Goal: Task Accomplishment & Management: Manage account settings

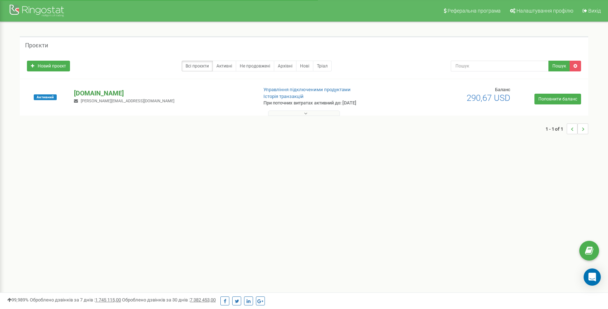
click at [81, 94] on p "[DOMAIN_NAME]" at bounding box center [163, 93] width 178 height 9
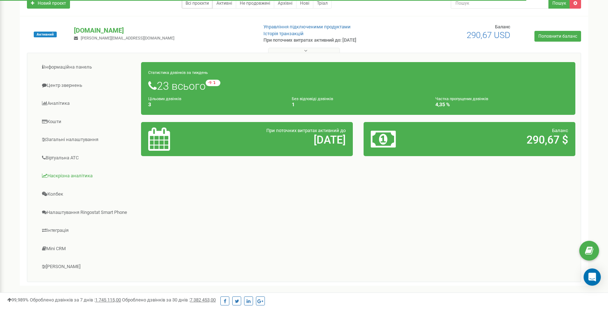
scroll to position [122, 0]
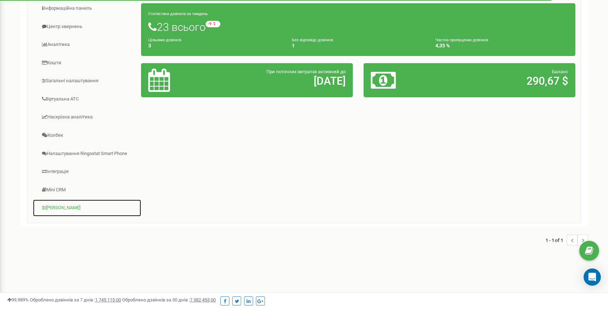
click at [65, 208] on link "Коллтрекінг" at bounding box center [87, 208] width 109 height 18
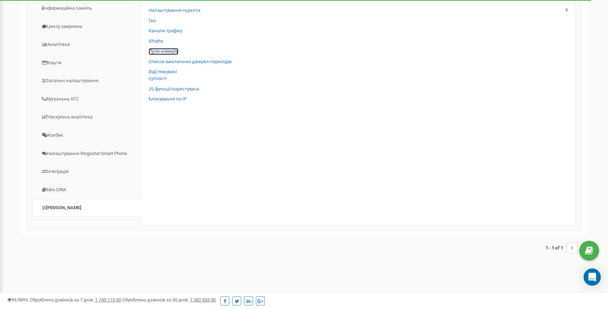
click at [161, 52] on link "Пули номерів" at bounding box center [164, 51] width 30 height 7
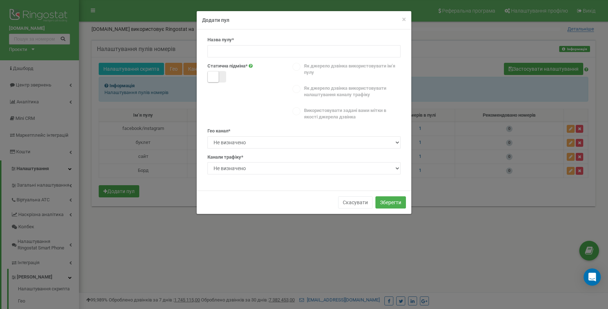
click at [222, 75] on span at bounding box center [216, 76] width 19 height 11
click at [222, 75] on small at bounding box center [220, 76] width 11 height 11
click at [359, 202] on button "Скасувати" at bounding box center [355, 202] width 34 height 12
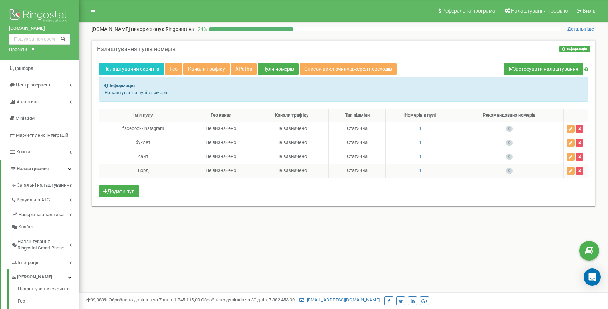
click at [160, 168] on div "Борд" at bounding box center [143, 170] width 82 height 7
click at [145, 171] on div "Борд" at bounding box center [143, 170] width 82 height 7
click at [545, 219] on div "Налаштування пулів номерів Інформація Інформація Налаштування пулів номерів Нал…" at bounding box center [343, 131] width 518 height 197
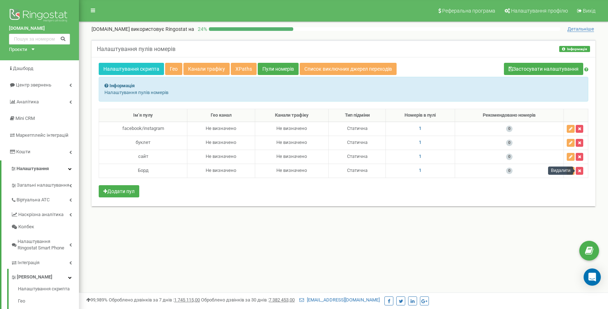
click at [571, 170] on div "Видалити" at bounding box center [560, 171] width 25 height 8
click at [570, 142] on icon "button" at bounding box center [571, 143] width 4 height 4
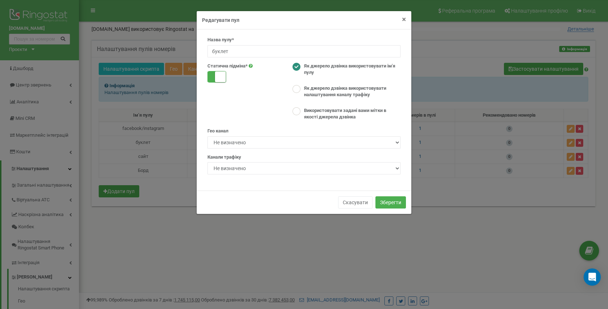
click at [404, 20] on span "×" at bounding box center [404, 19] width 4 height 9
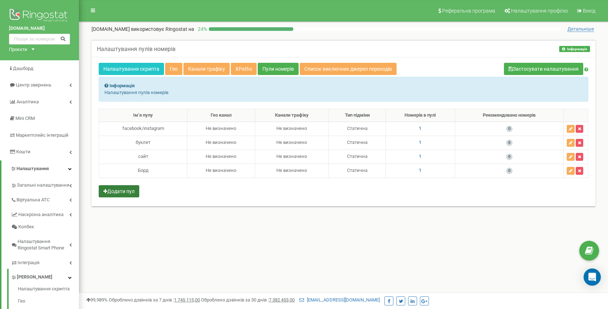
click at [121, 190] on button "Додати пул" at bounding box center [119, 191] width 41 height 12
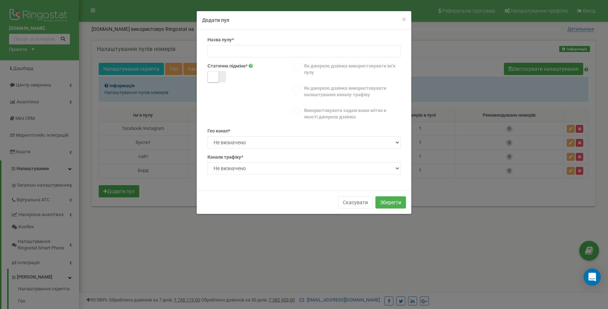
click at [223, 78] on span at bounding box center [216, 76] width 19 height 11
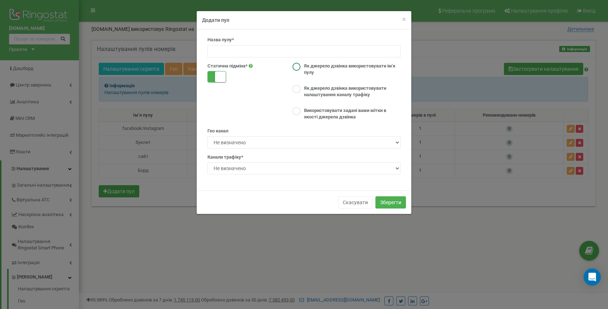
click at [297, 65] on ins at bounding box center [296, 67] width 8 height 8
radio input "true"
click at [240, 51] on input at bounding box center [303, 51] width 193 height 12
type input "л"
type input "LUN"
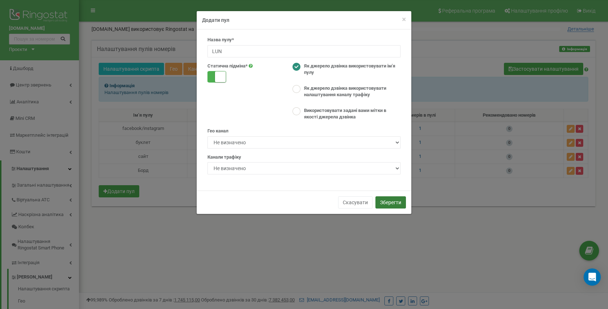
click at [385, 205] on button "Зберегти" at bounding box center [390, 202] width 31 height 12
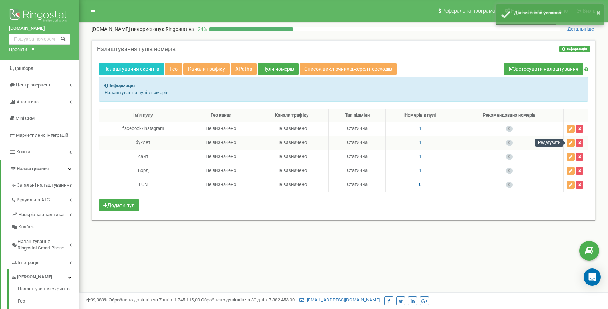
click at [569, 142] on icon "button" at bounding box center [571, 143] width 4 height 4
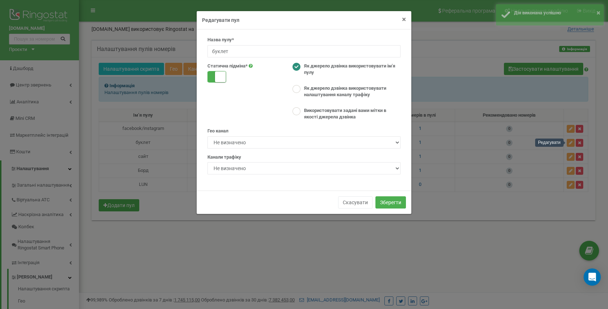
click at [404, 19] on span "×" at bounding box center [404, 19] width 4 height 9
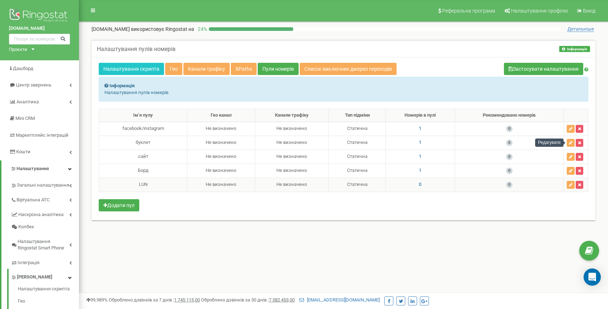
click at [419, 186] on span "0" at bounding box center [420, 184] width 3 height 5
click at [416, 249] on button "Додати номери" at bounding box center [419, 251] width 45 height 12
click at [469, 198] on icon at bounding box center [467, 199] width 4 height 5
click at [593, 276] on icon "Open Intercom Messenger" at bounding box center [592, 276] width 8 height 9
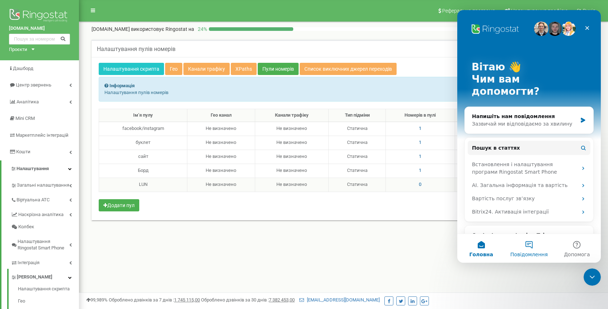
click at [530, 245] on button "Повідомлення" at bounding box center [529, 248] width 48 height 29
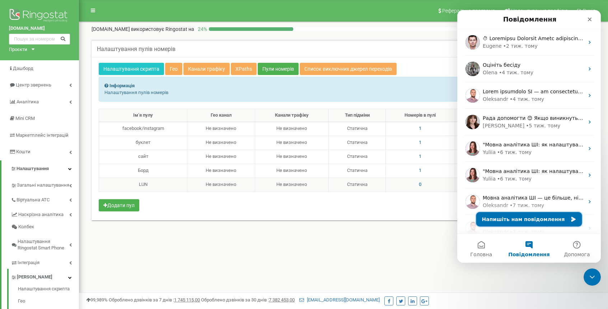
click at [520, 216] on button "Напишіть нам повідомлення" at bounding box center [529, 219] width 106 height 14
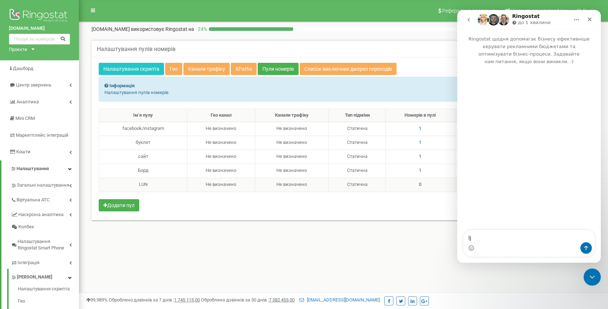
type textarea "l"
type textarea "д"
type textarea "Доброго дня. Створив новий пул ЛУН хочу додати номер. В проєкті ще є вільні ном…"
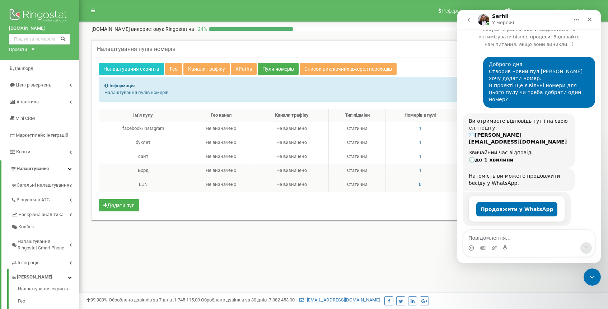
scroll to position [52, 0]
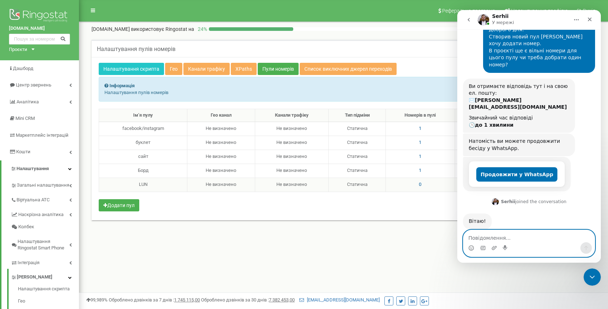
click at [499, 235] on textarea "Повідомлення..." at bounding box center [528, 236] width 131 height 12
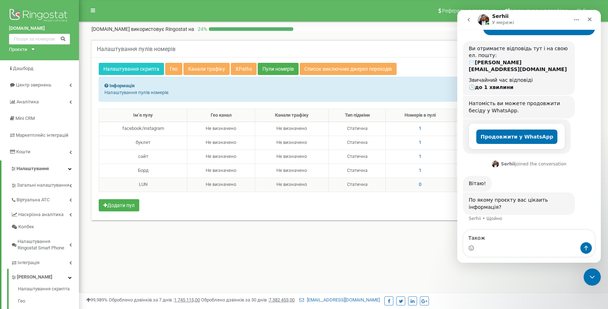
scroll to position [76, 0]
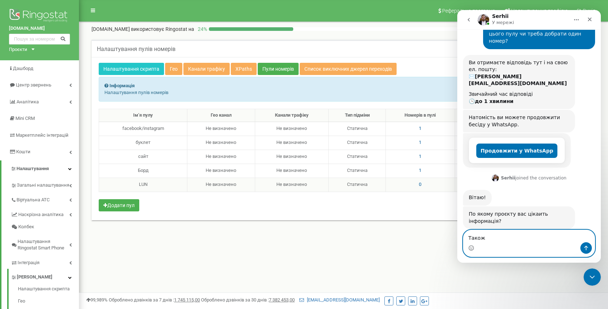
click at [514, 234] on textarea "Також" at bounding box center [528, 236] width 131 height 12
drag, startPoint x: 5, startPoint y: 26, endPoint x: 53, endPoint y: 31, distance: 48.0
click at [53, 31] on div "ProminCapital.com Проєкти ProminCapital.com" at bounding box center [39, 30] width 79 height 60
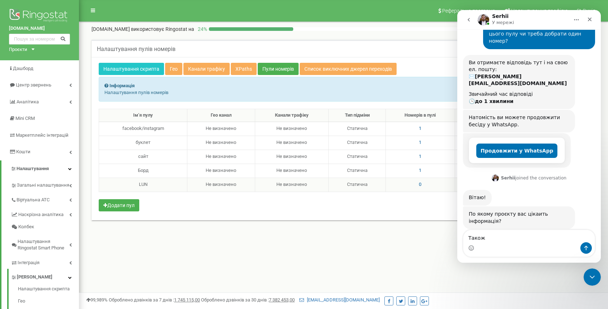
copy link "[DOMAIN_NAME]"
click at [517, 241] on textarea "Також" at bounding box center [528, 236] width 131 height 12
paste textarea "[DOMAIN_NAME]"
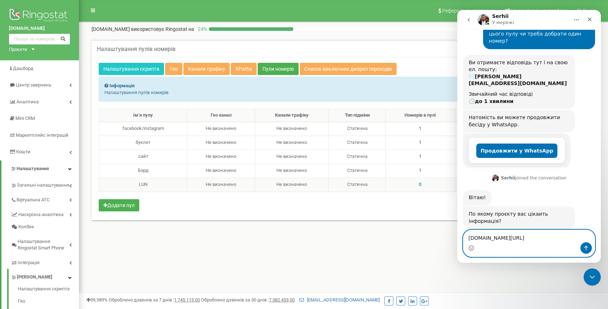
drag, startPoint x: 535, startPoint y: 242, endPoint x: 431, endPoint y: 241, distance: 104.4
click at [457, 241] on html "Serhii У мережі Ringostat щодня допомагає бізнесу ефективніше керувати рекламни…" at bounding box center [529, 136] width 144 height 253
paste textarea "Повідомлення..."
type textarea "[DOMAIN_NAME]"
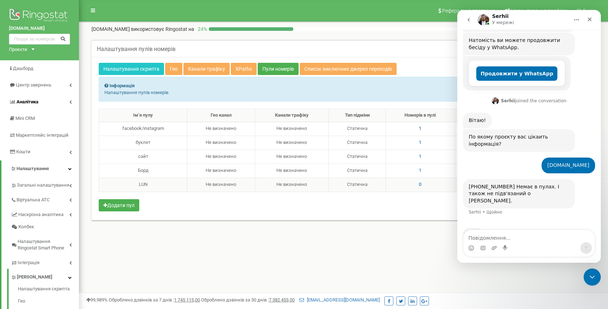
scroll to position [125, 0]
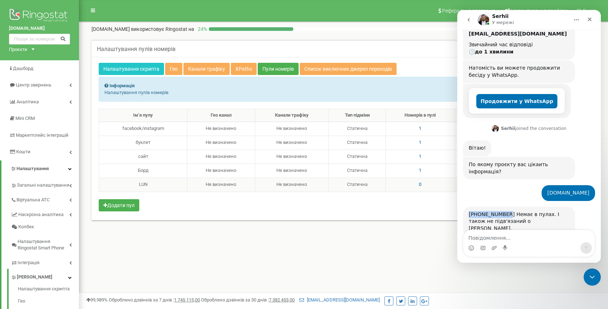
drag, startPoint x: 469, startPoint y: 200, endPoint x: 509, endPoint y: 202, distance: 39.1
click at [509, 211] on div "+380501543264 Немає в пулах. І також не підв'язаний о Колбеку." at bounding box center [519, 221] width 100 height 21
copy div "+380501543264"
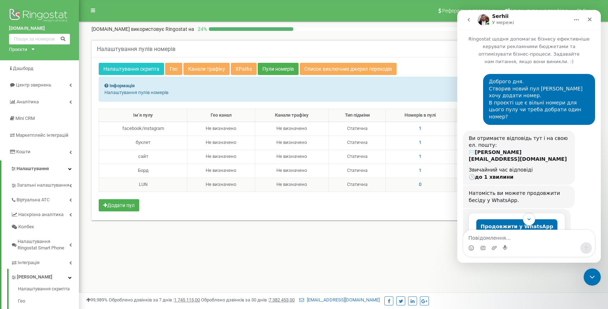
scroll to position [177, 0]
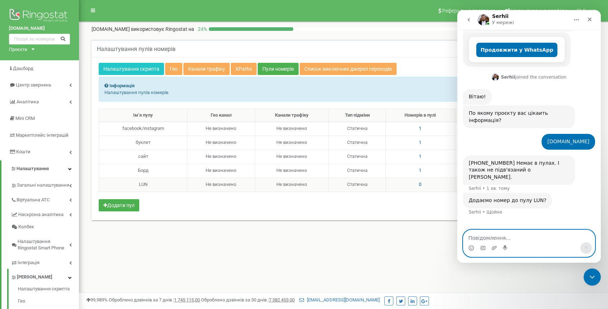
click at [514, 239] on textarea "Повідомлення..." at bounding box center [528, 236] width 131 height 12
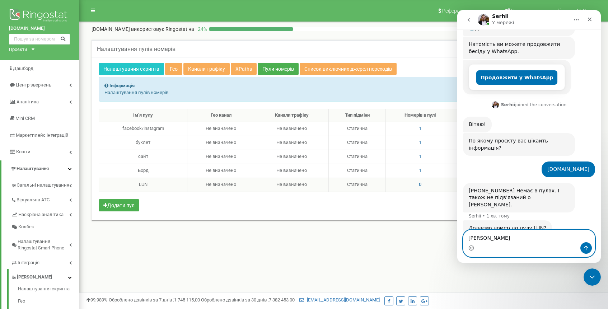
type textarea "Т"
type textarea "Лайфсел по обслуговуванню буде дешевше?"
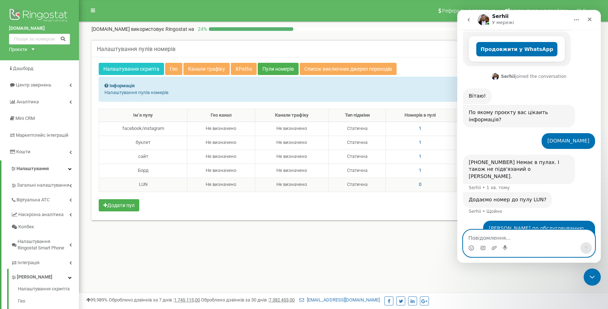
click at [481, 238] on textarea "Повідомлення..." at bounding box center [528, 236] width 131 height 12
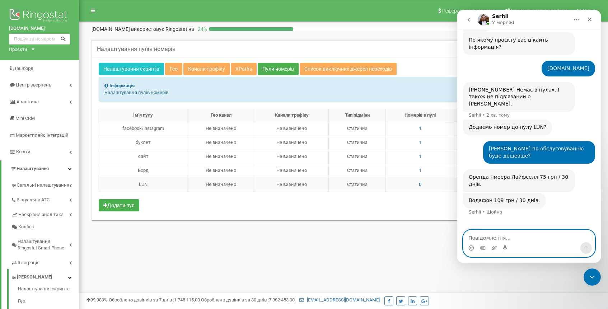
scroll to position [222, 0]
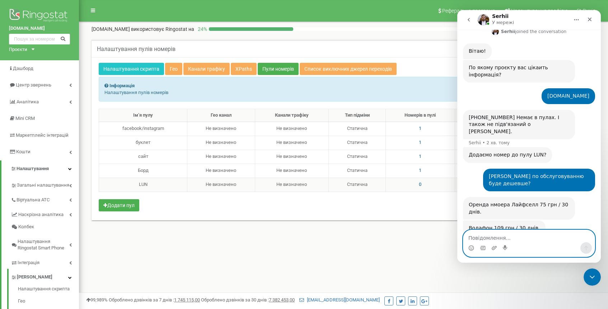
click at [503, 237] on textarea "Повідомлення..." at bounding box center [528, 236] width 131 height 12
type textarea "Д"
drag, startPoint x: 486, startPoint y: 238, endPoint x: 459, endPoint y: 240, distance: 27.0
click at [459, 240] on div "Зробіть, будь ласка, тоді Зробіть, будь ласка, тоді" at bounding box center [529, 243] width 144 height 27
click at [538, 241] on textarea "Додайте, будь ласка, тоді" at bounding box center [528, 236] width 131 height 12
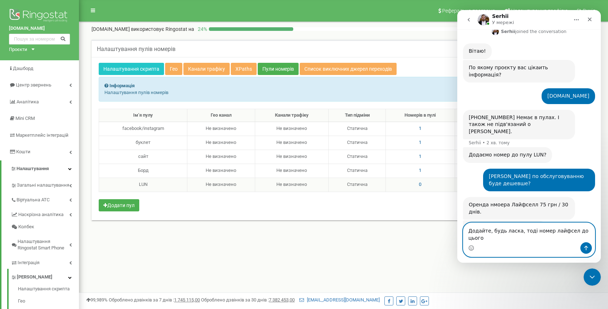
scroll to position [229, 0]
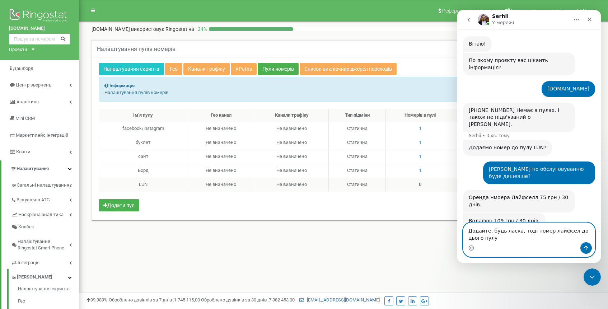
type textarea "Додайте, будь ласка, тоді номер лайфсел до цього пулу."
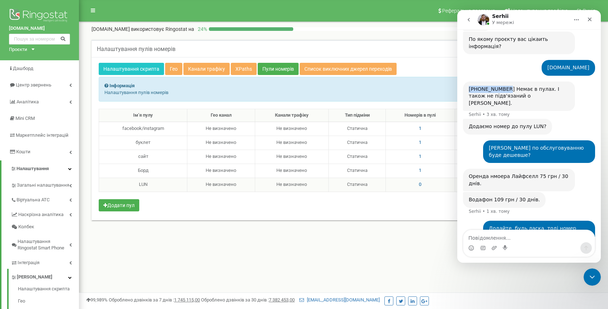
drag, startPoint x: 509, startPoint y: 75, endPoint x: 466, endPoint y: 77, distance: 42.4
click at [466, 81] on div "+380501543264 Немає в пулах. І також не підв'язаний о Колбеку. Serhii • 3 хв. т…" at bounding box center [519, 96] width 112 height 30
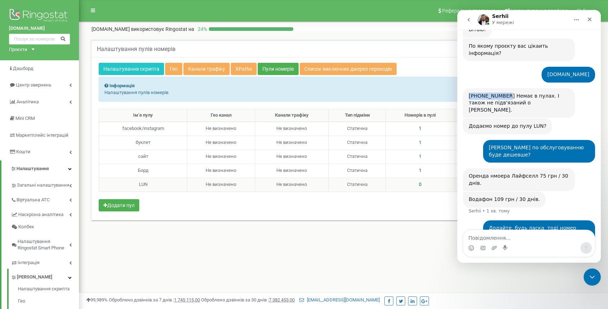
scroll to position [243, 0]
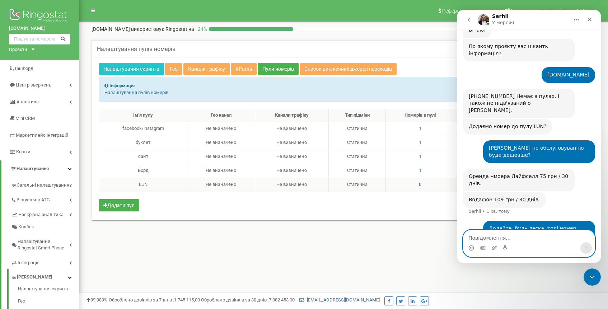
click at [491, 237] on textarea "Повідомлення..." at bounding box center [528, 236] width 131 height 12
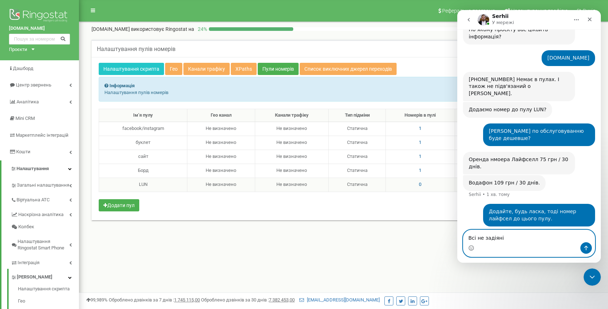
scroll to position [271, 0]
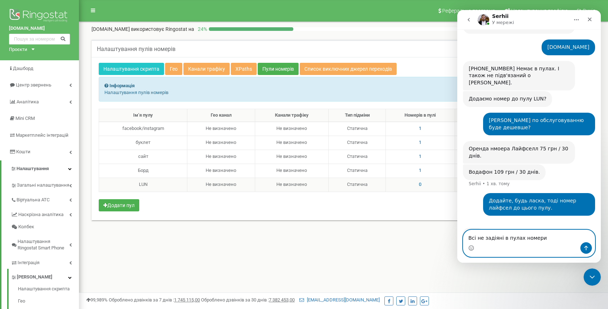
click at [506, 238] on textarea "Всі не задіяні в пулах номери" at bounding box center [528, 236] width 131 height 12
click at [543, 238] on textarea "Всі не задіяні в пулах номери" at bounding box center [528, 236] width 131 height 12
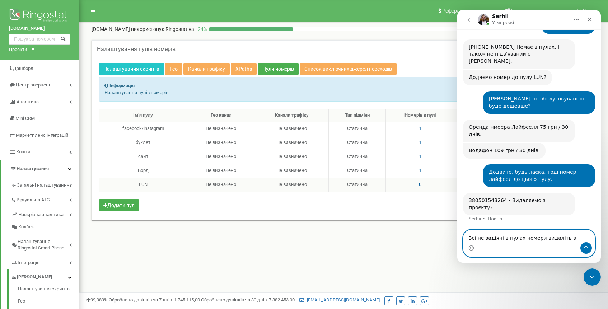
scroll to position [265, 0]
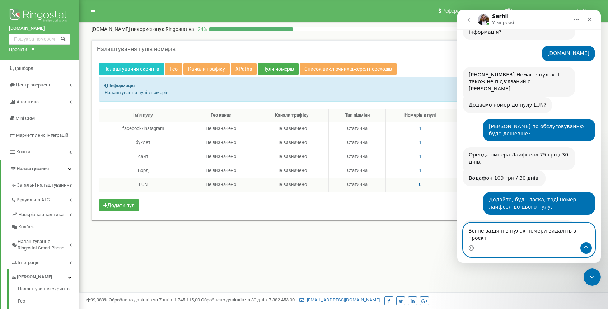
type textarea "Всі не задіяні в пулах номери видаліть з проєкту"
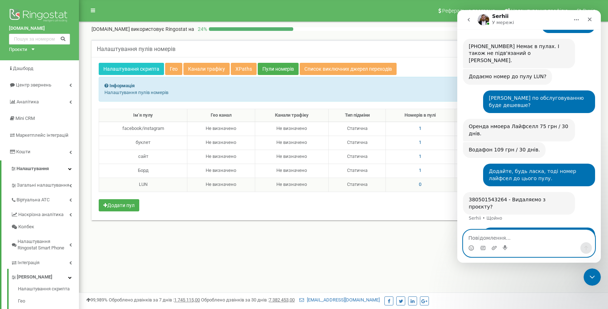
click at [554, 235] on textarea "Повідомлення..." at bounding box center [528, 236] width 131 height 12
click at [537, 238] on textarea "Повідомлення..." at bounding box center [528, 236] width 131 height 12
type textarea "так"
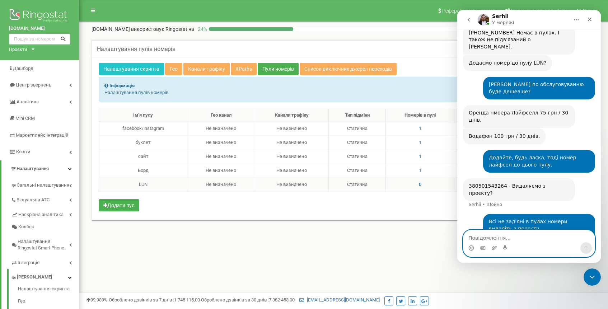
scroll to position [310, 0]
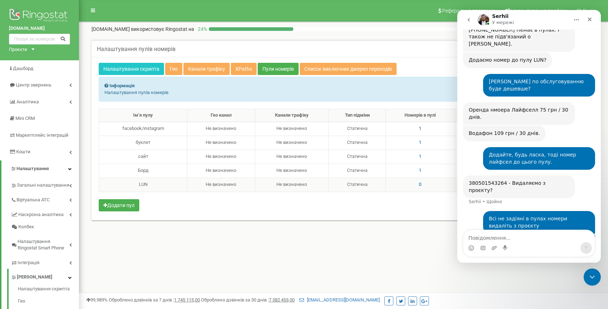
click at [262, 222] on div "Налаштування пулів номерів Інформація Інформація Налаштування пулів номерів Нал…" at bounding box center [343, 134] width 515 height 189
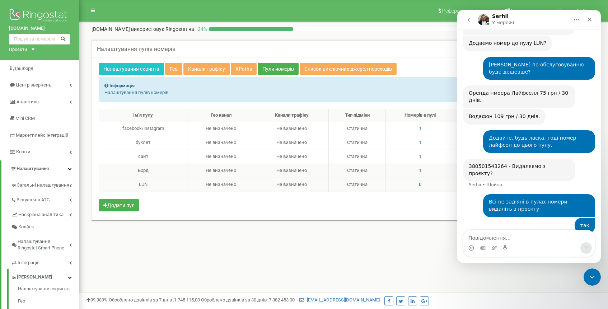
scroll to position [337, 0]
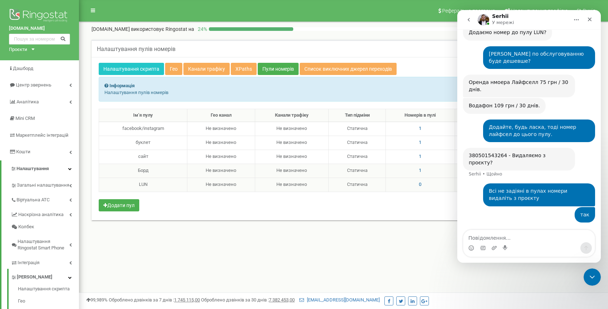
click at [423, 170] on td "1" at bounding box center [420, 171] width 69 height 14
click at [422, 170] on td "1" at bounding box center [420, 171] width 69 height 14
click at [419, 170] on span "1" at bounding box center [420, 170] width 3 height 5
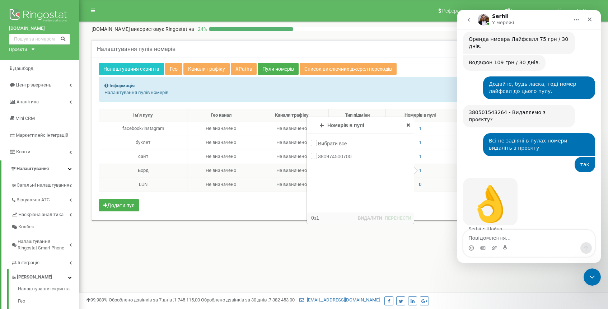
scroll to position [390, 0]
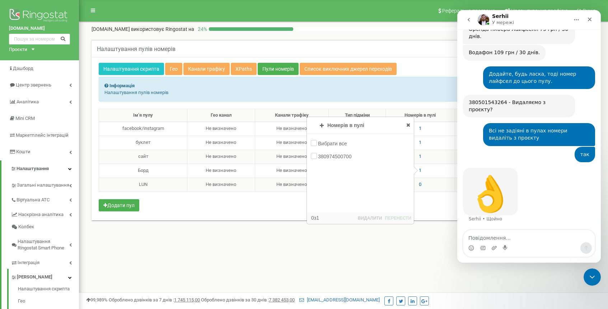
click at [420, 156] on span "1" at bounding box center [420, 156] width 3 height 5
click at [419, 142] on span "1" at bounding box center [420, 142] width 3 height 5
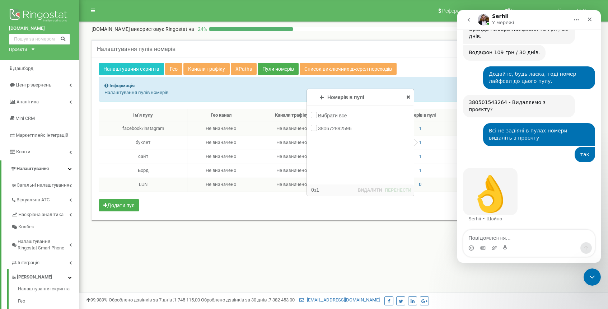
click at [419, 130] on span "1" at bounding box center [420, 128] width 3 height 5
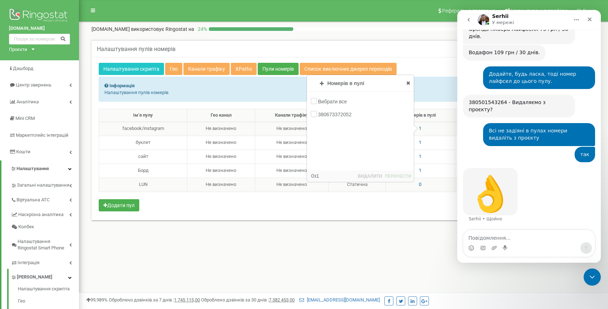
click at [407, 81] on icon at bounding box center [408, 82] width 4 height 5
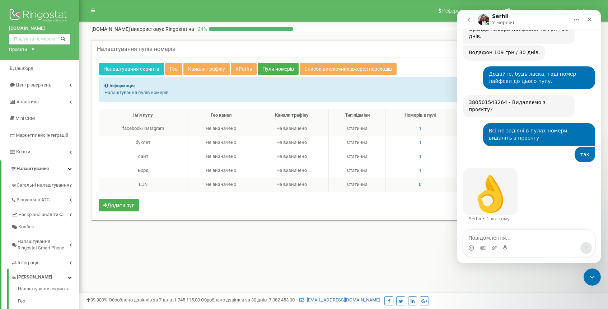
scroll to position [363, 0]
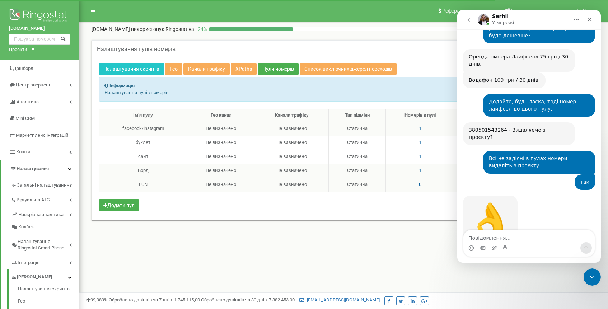
click at [420, 170] on span "1" at bounding box center [420, 170] width 3 height 5
click at [419, 156] on span "1" at bounding box center [420, 156] width 3 height 5
click at [419, 144] on span "1" at bounding box center [420, 142] width 3 height 5
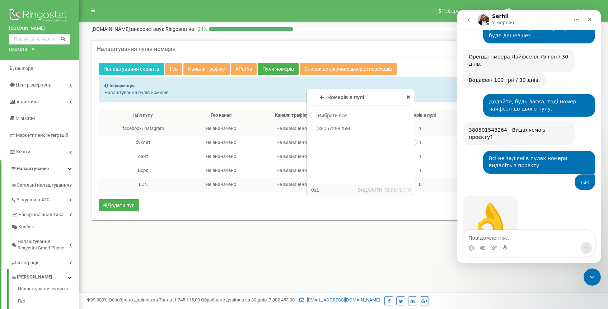
click at [420, 130] on span "1" at bounding box center [420, 128] width 3 height 5
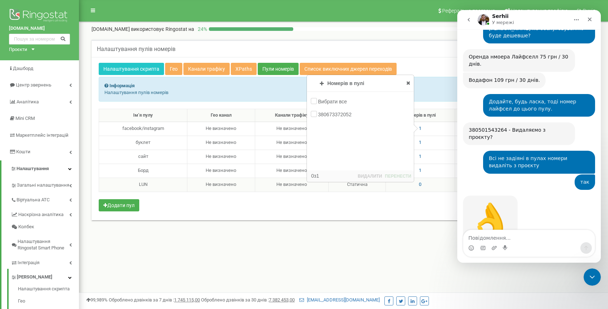
click at [287, 245] on div "Реферальна програма Налаштування профілю Вихід ProminCapital.com використовує R…" at bounding box center [343, 215] width 529 height 431
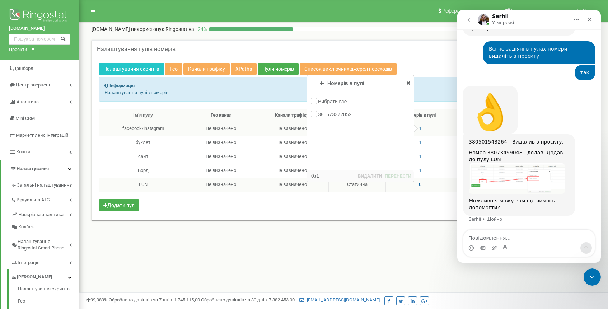
scroll to position [445, 0]
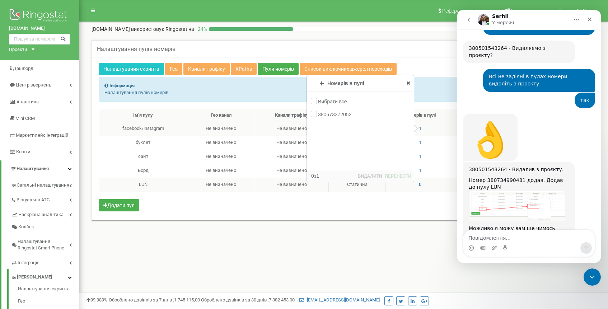
click at [408, 82] on icon at bounding box center [408, 82] width 4 height 5
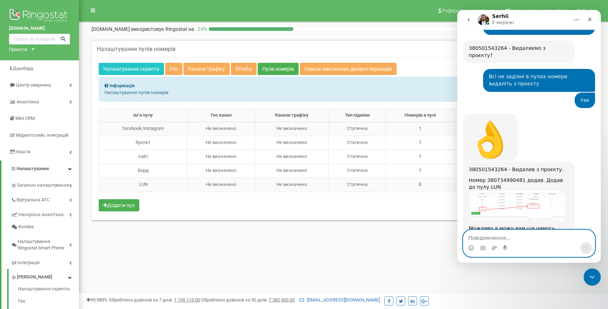
click at [498, 238] on textarea "Повідомлення..." at bounding box center [528, 236] width 131 height 12
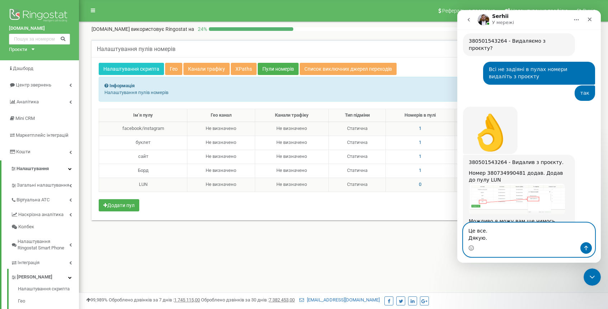
type textarea "Це все. Дякую."
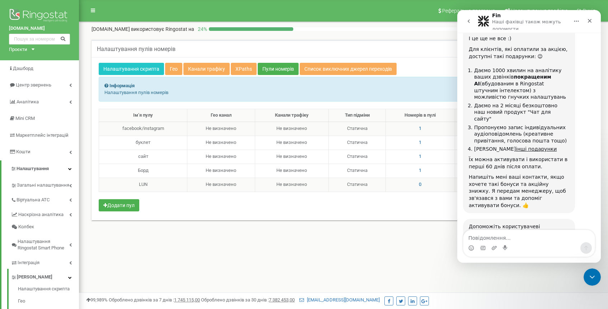
scroll to position [896, 0]
click at [48, 84] on span "Центр звернень" at bounding box center [33, 84] width 35 height 5
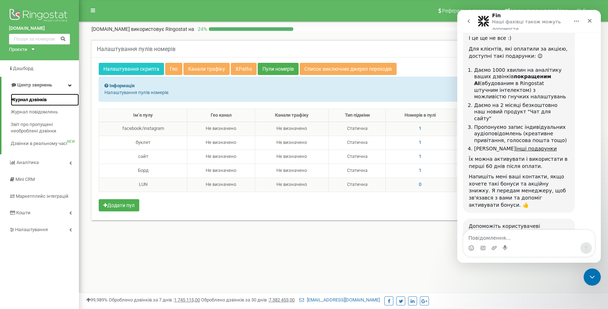
click at [36, 99] on span "Журнал дзвінків" at bounding box center [29, 100] width 36 height 7
click at [531, 269] on span "Добре" at bounding box center [530, 275] width 13 height 13
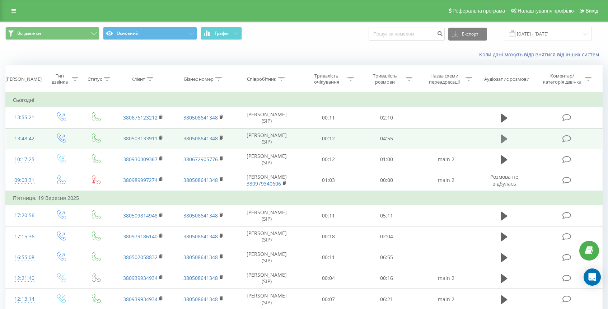
click at [503, 139] on icon at bounding box center [504, 139] width 6 height 9
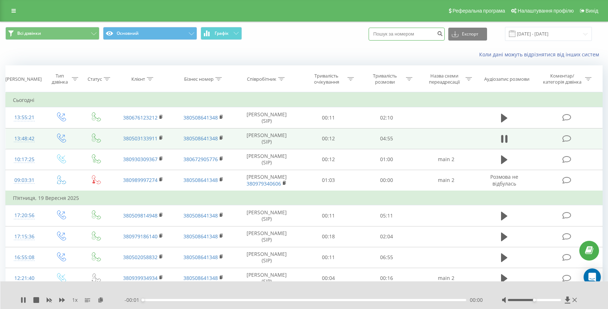
click at [406, 34] on input at bounding box center [407, 34] width 76 height 13
paste input "+380 97 934 06 06"
type input "+380 97 934 06 06"
click at [443, 35] on icon "submit" at bounding box center [440, 33] width 6 height 4
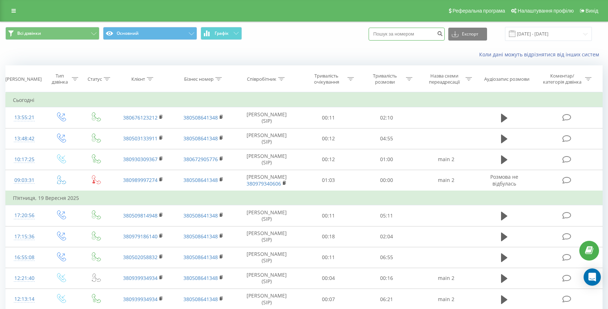
click at [405, 36] on input at bounding box center [407, 34] width 76 height 13
paste input "[PHONE_NUMBER]"
drag, startPoint x: 401, startPoint y: 34, endPoint x: 376, endPoint y: 34, distance: 25.5
click at [376, 34] on div "Всі дзвінки Основний Графік +380 97 934 06 06 Експорт .csv .xls .xlsx 22.08.202…" at bounding box center [303, 34] width 597 height 14
click at [397, 34] on input "0 97 934 06 06" at bounding box center [407, 34] width 76 height 13
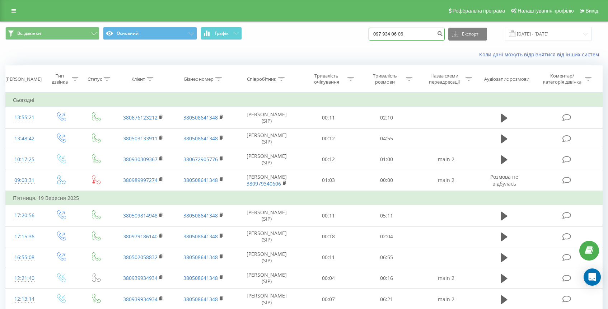
click at [402, 33] on input "097 934 06 06" at bounding box center [407, 34] width 76 height 13
click at [409, 33] on input "097934 06 06" at bounding box center [407, 34] width 76 height 13
click at [415, 33] on input "09793406 06" at bounding box center [407, 34] width 76 height 13
type input "0979340606"
click at [445, 38] on button "submit" at bounding box center [440, 34] width 10 height 13
